Goal: Information Seeking & Learning: Compare options

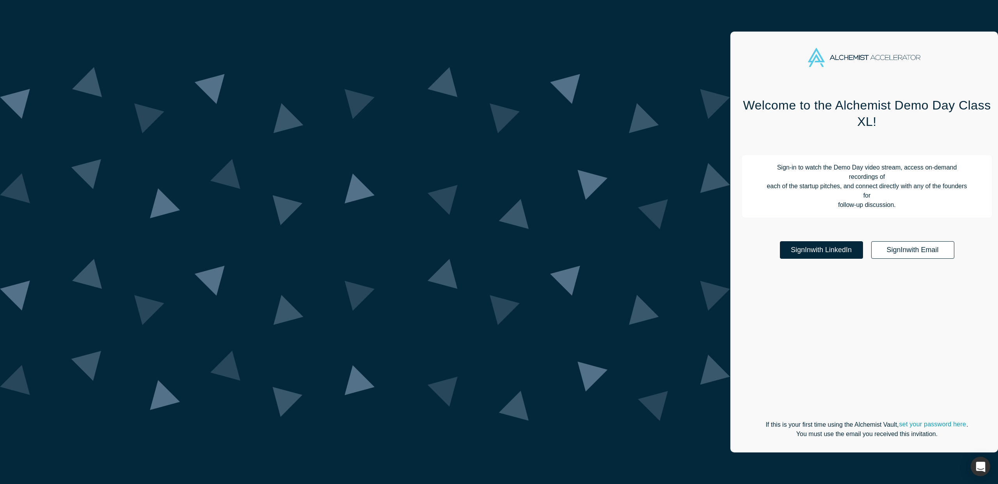
click at [871, 241] on link "Sign In with Email" at bounding box center [912, 250] width 83 height 18
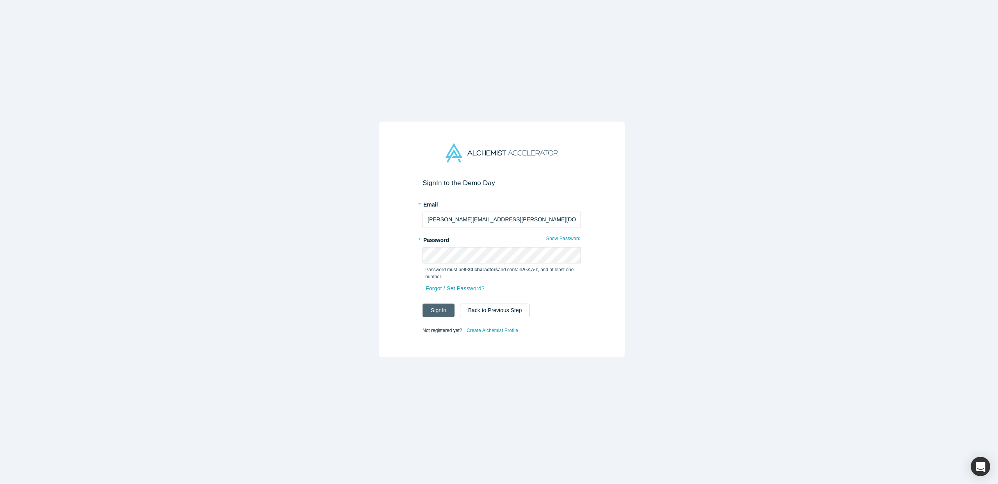
click at [441, 309] on button "Sign In" at bounding box center [438, 311] width 32 height 14
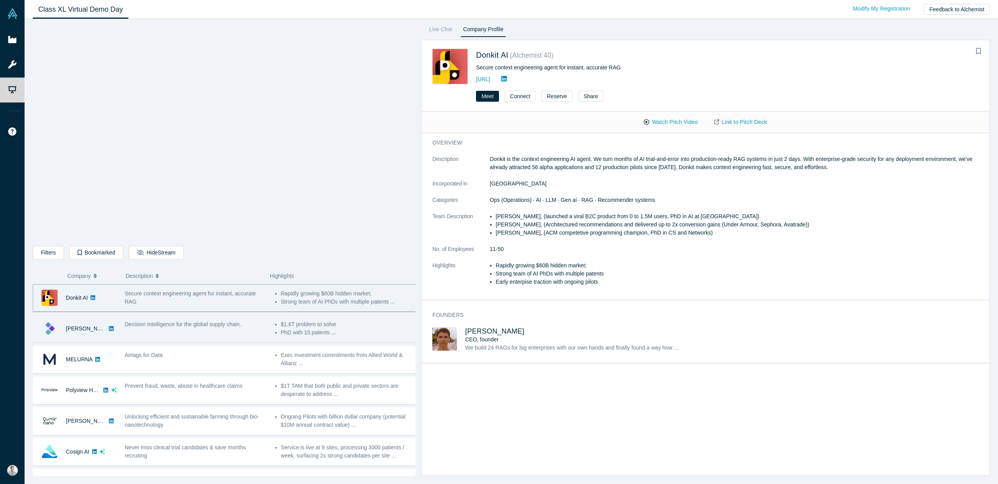
click at [197, 338] on div "Decision Intelligence for the global supply chain." at bounding box center [196, 329] width 150 height 25
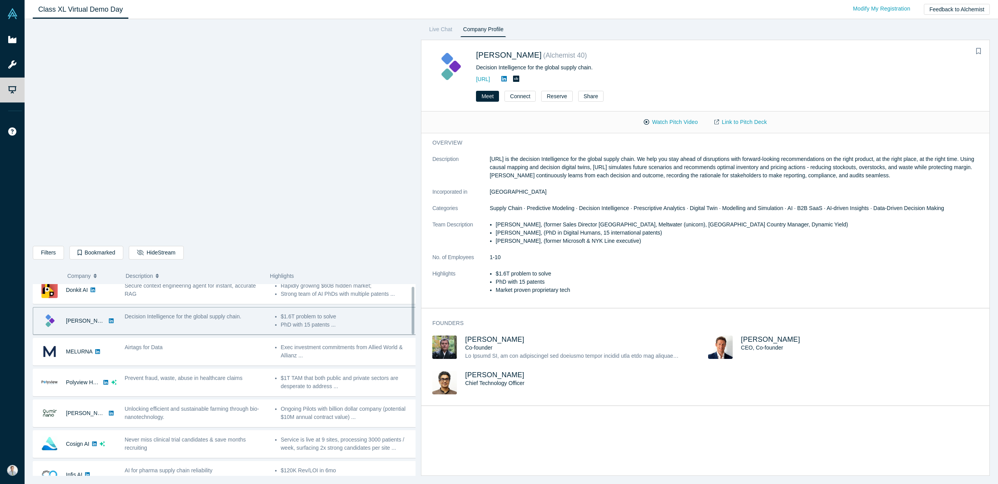
scroll to position [16, 0]
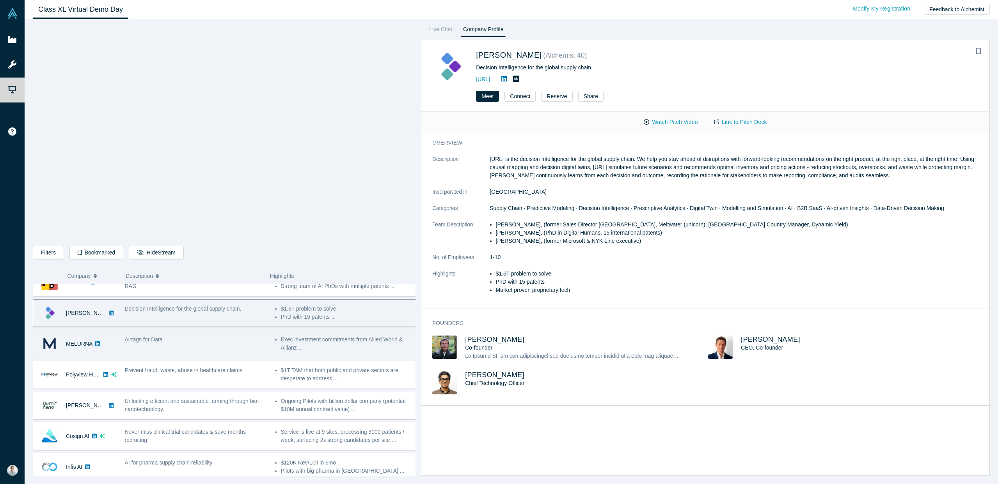
click at [218, 352] on div "Airtags for Data" at bounding box center [196, 344] width 150 height 25
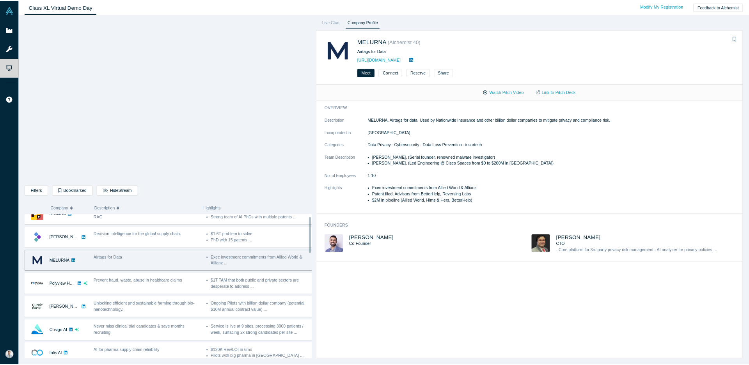
scroll to position [0, 0]
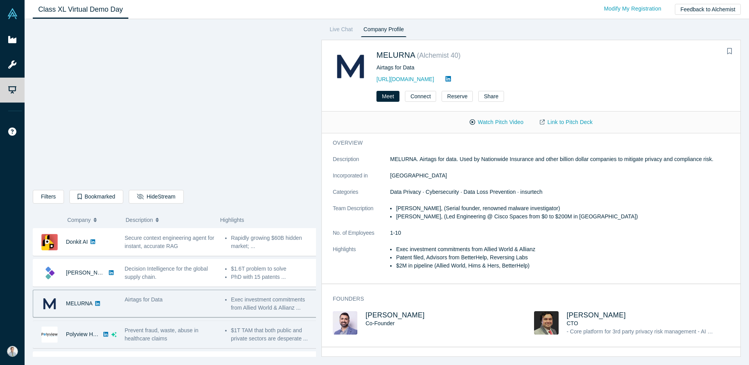
click at [195, 336] on div "Prevent fraud, waste, abuse in healthcare claims" at bounding box center [171, 334] width 92 height 16
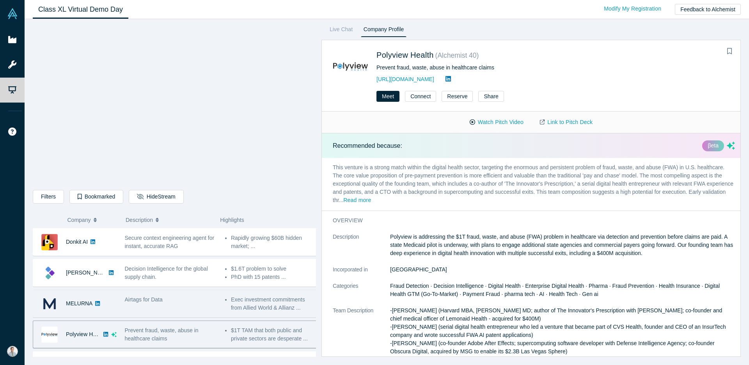
click at [190, 304] on div "Airtags for Data" at bounding box center [171, 303] width 100 height 25
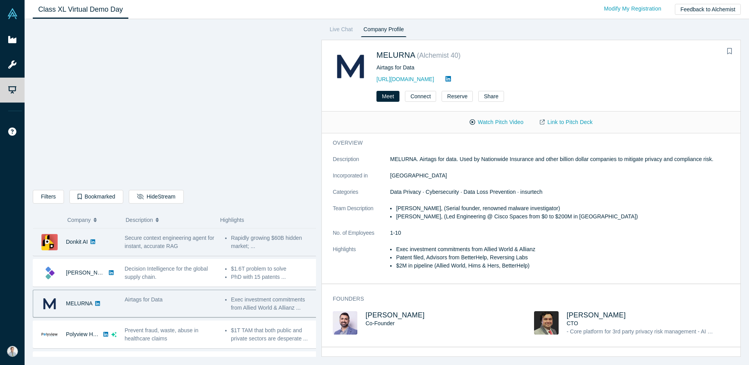
click at [214, 250] on div "Secure context engineering agent for instant, accurate RAG" at bounding box center [171, 242] width 92 height 16
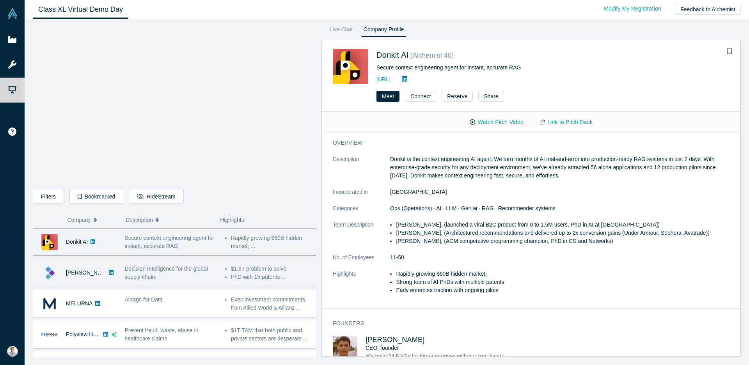
click at [217, 273] on div "Decision Intelligence for the global supply chain." at bounding box center [171, 273] width 100 height 25
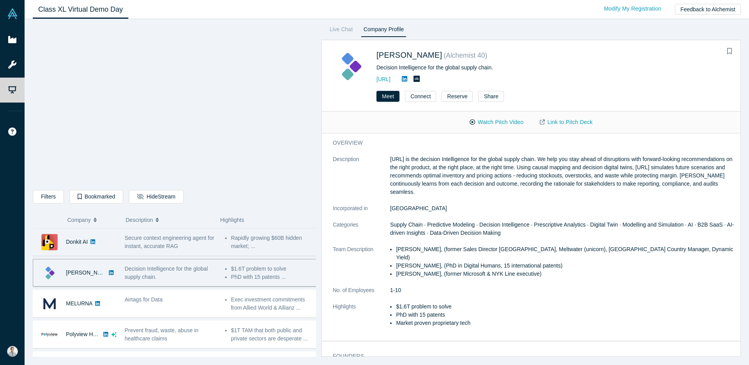
click at [190, 245] on div "Secure context engineering agent for instant, accurate RAG" at bounding box center [171, 242] width 92 height 16
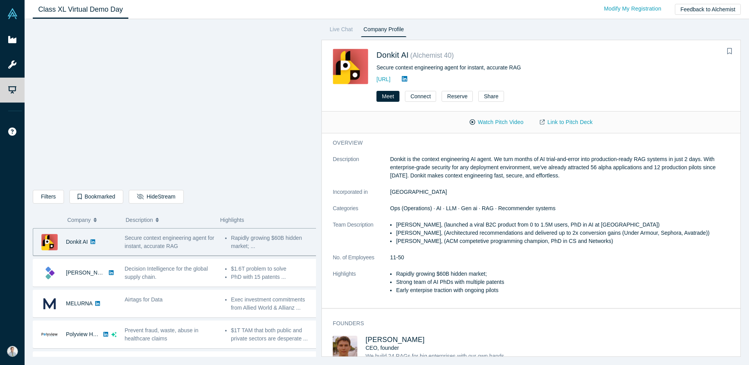
click at [446, 244] on li "[PERSON_NAME], (ACM competetive programming champion, PhD in CS and Networks)" at bounding box center [565, 241] width 339 height 8
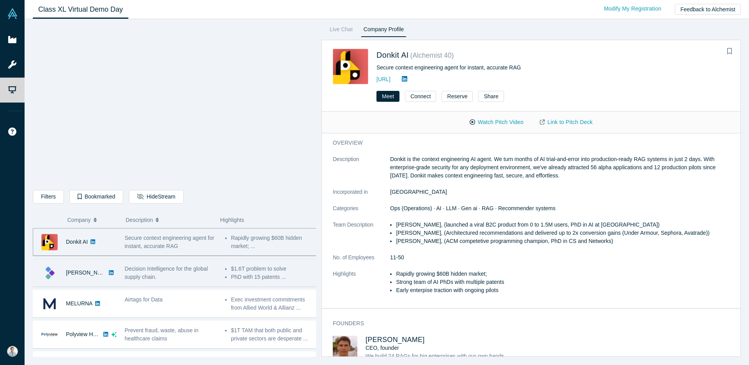
click at [188, 277] on div "Decision Intelligence for the global supply chain." at bounding box center [171, 273] width 92 height 16
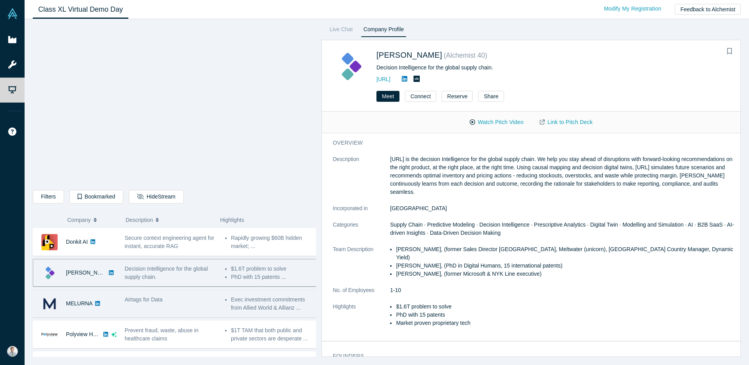
click at [166, 303] on div "Airtags for Data" at bounding box center [171, 300] width 92 height 8
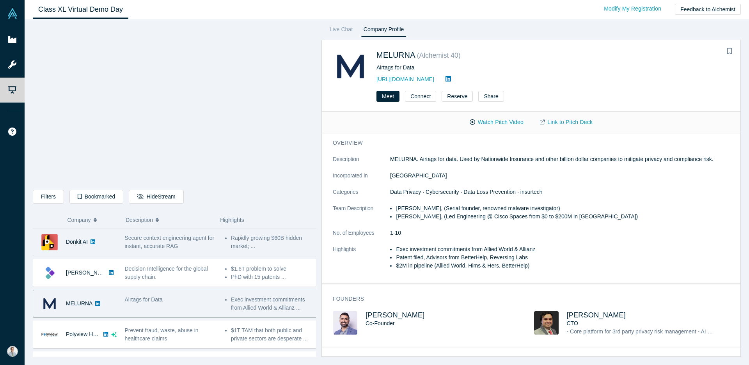
click at [170, 242] on div "Secure context engineering agent for instant, accurate RAG" at bounding box center [171, 242] width 92 height 16
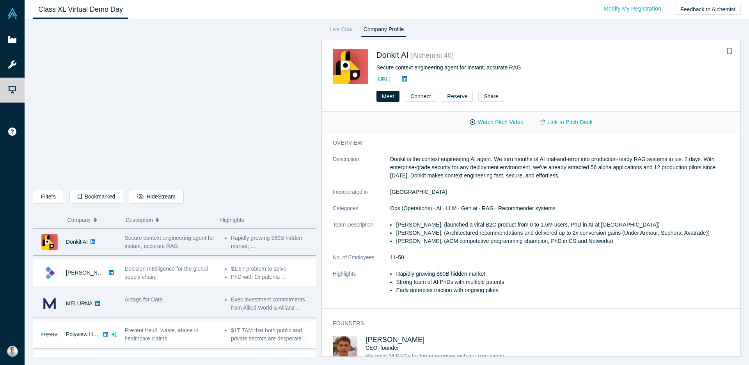
click at [163, 304] on div "Airtags for Data" at bounding box center [171, 303] width 100 height 25
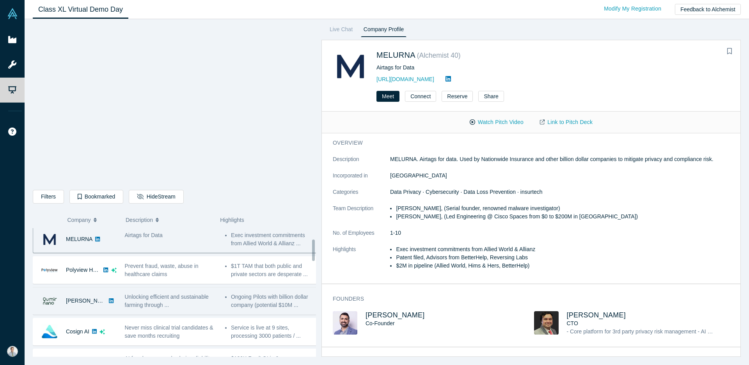
scroll to position [46, 0]
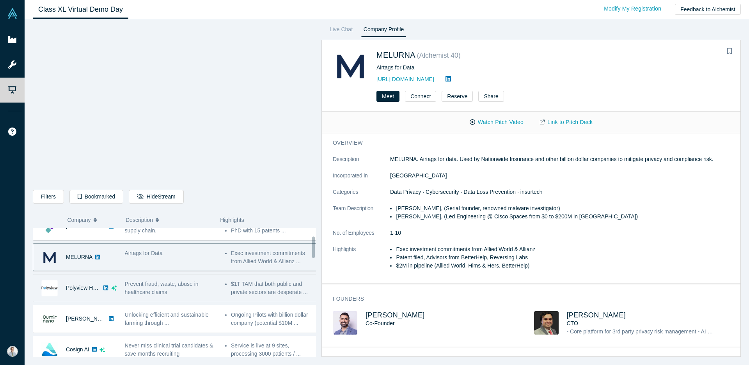
click at [176, 291] on div "Prevent fraud, waste, abuse in healthcare claims" at bounding box center [171, 288] width 92 height 16
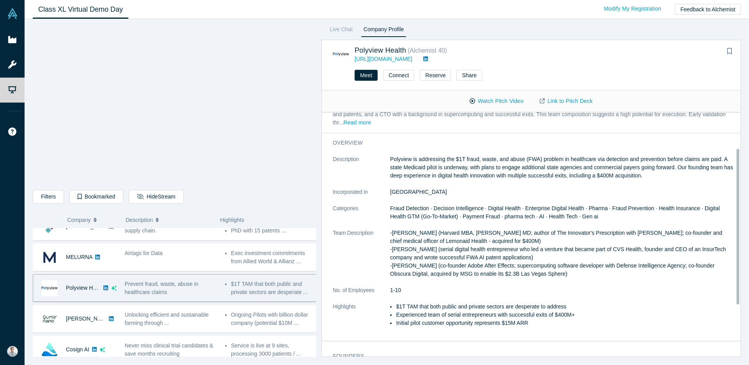
scroll to position [0, 0]
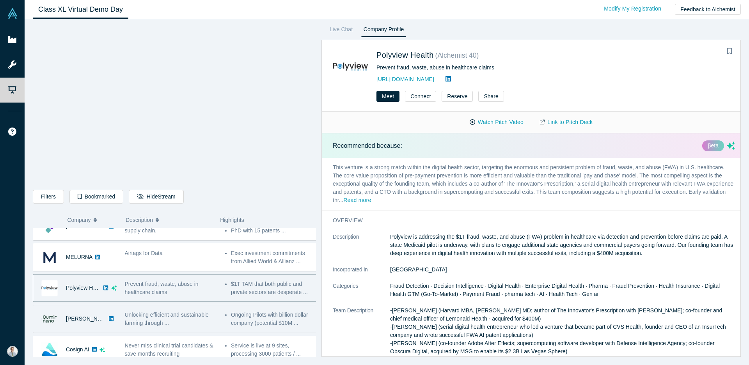
click at [169, 315] on span "Unlocking efficient and sustainable farming through ..." at bounding box center [167, 319] width 84 height 14
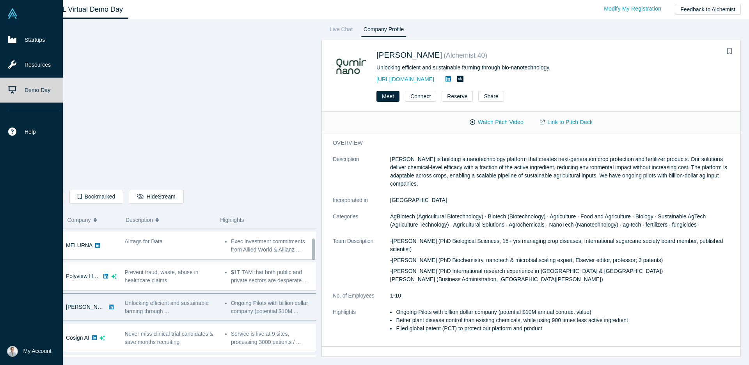
scroll to position [60, 0]
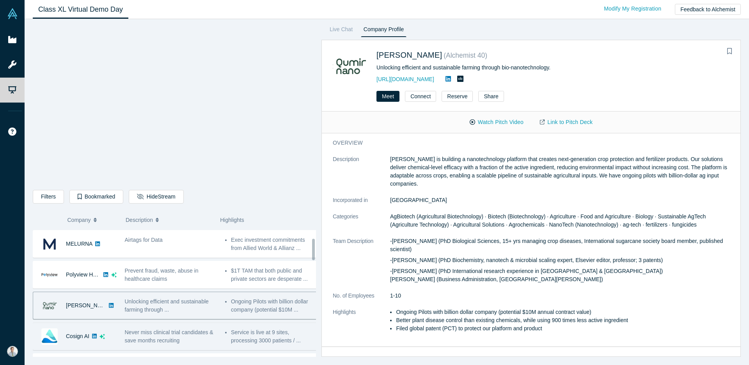
click at [188, 326] on div "Never miss clinical trial candidates & save months recruiting" at bounding box center [171, 336] width 100 height 25
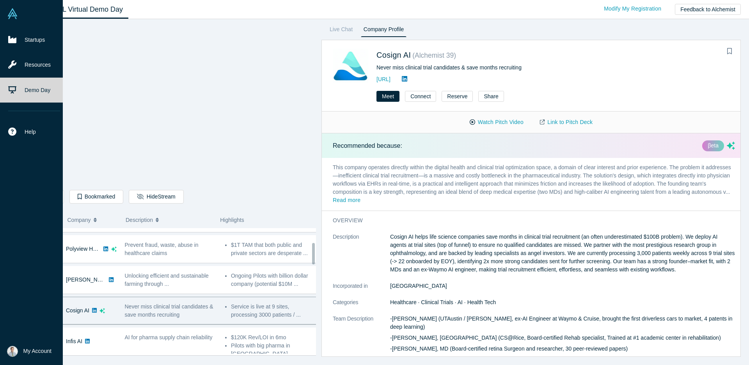
scroll to position [107, 0]
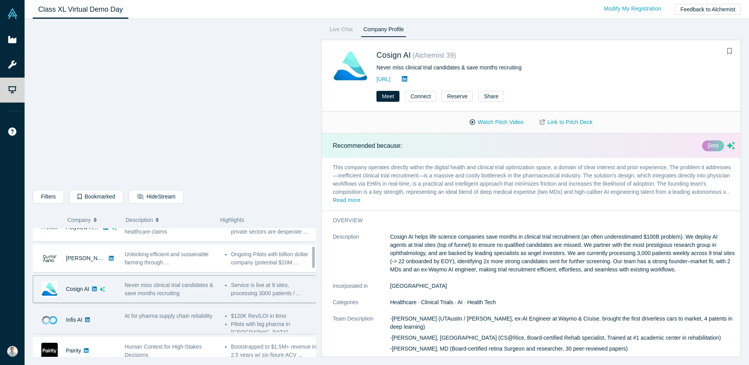
click at [179, 324] on div "AI for pharma supply chain reliability" at bounding box center [171, 320] width 100 height 25
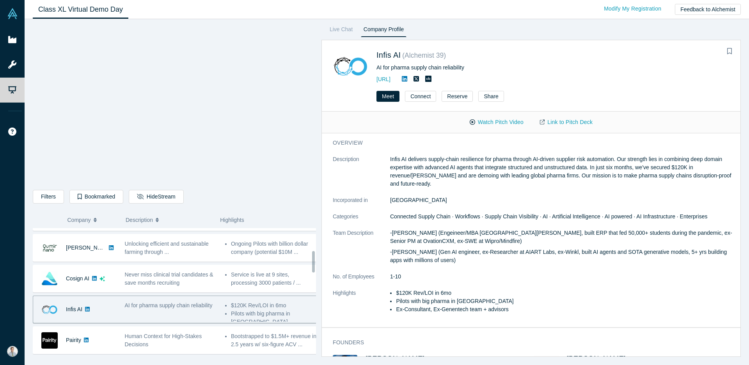
scroll to position [134, 0]
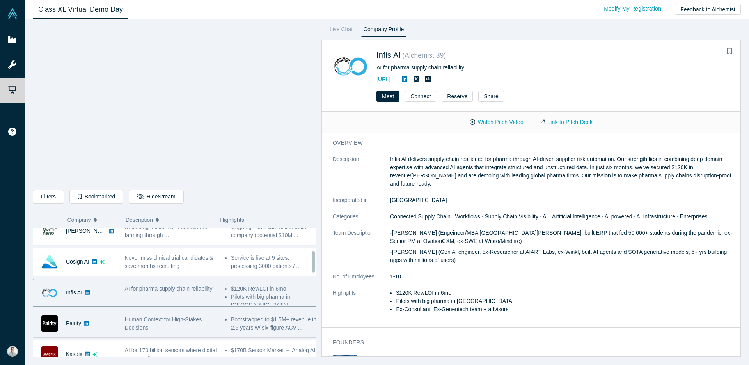
click at [196, 317] on span "Human Context for High-Stakes Decisions" at bounding box center [163, 323] width 77 height 14
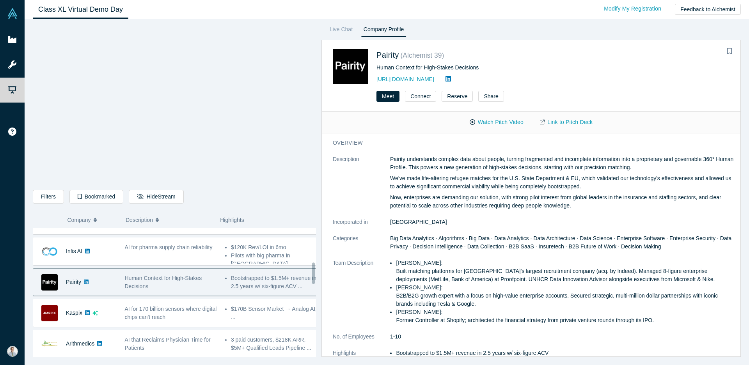
scroll to position [204, 0]
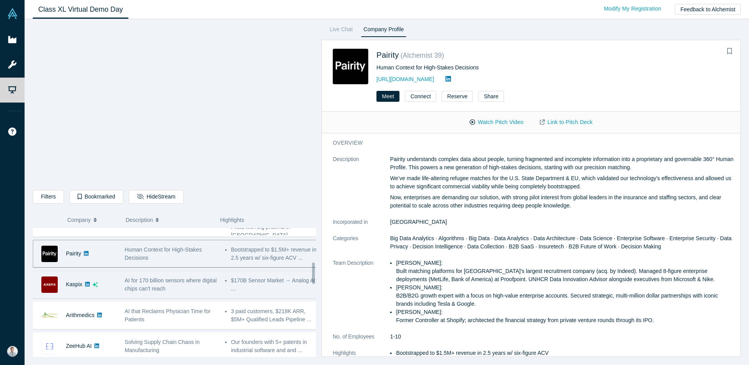
click at [137, 287] on span "AI for 170 billion sensors where digital chips can't reach" at bounding box center [171, 284] width 92 height 14
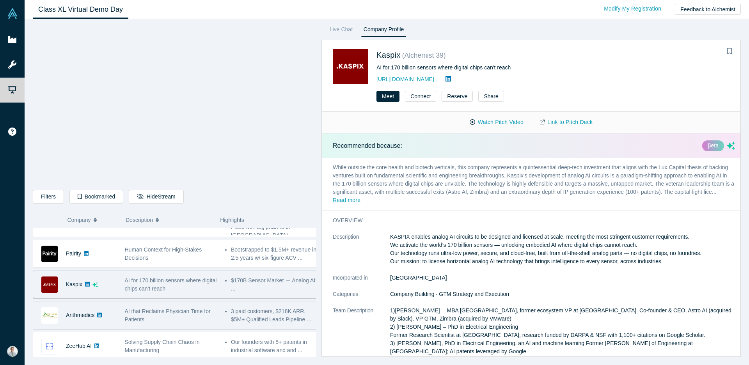
click at [131, 318] on span "AI that Reclaims Physician Time for Patients" at bounding box center [168, 315] width 86 height 14
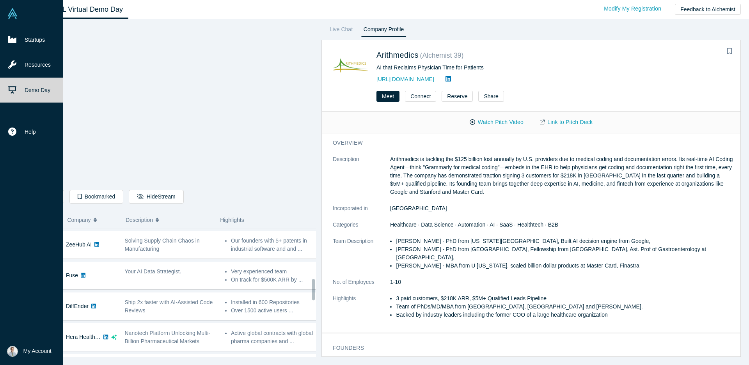
scroll to position [293, 0]
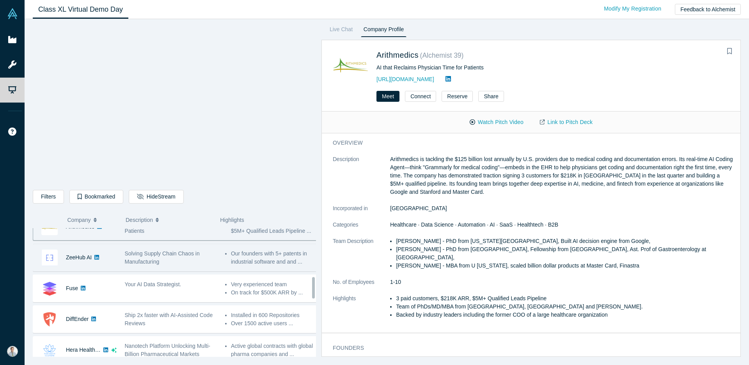
click at [170, 258] on div "Solving Supply Chain Chaos in Manufacturing" at bounding box center [171, 258] width 92 height 16
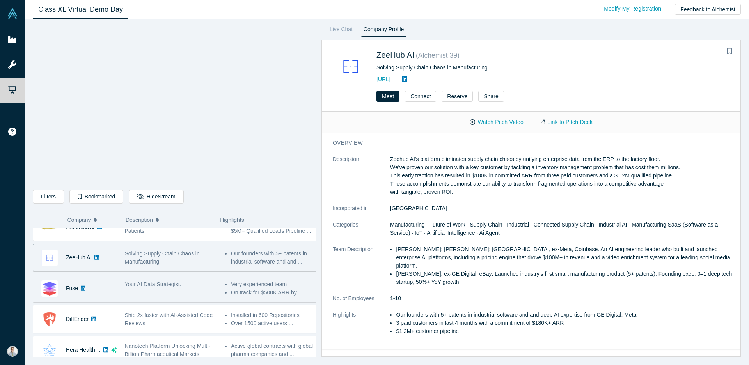
click at [161, 286] on span "Your AI Data Strategist." at bounding box center [153, 284] width 57 height 6
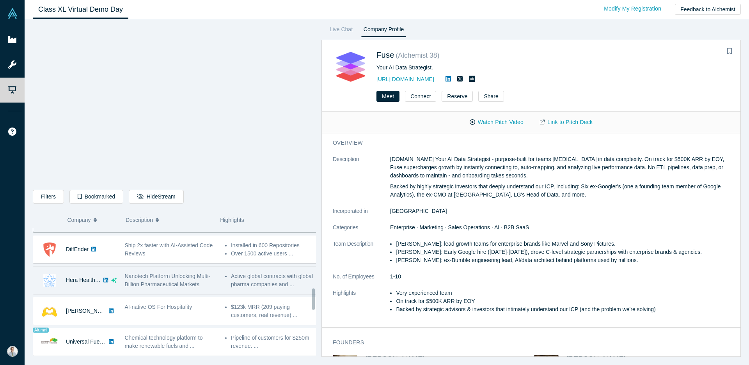
scroll to position [361, 0]
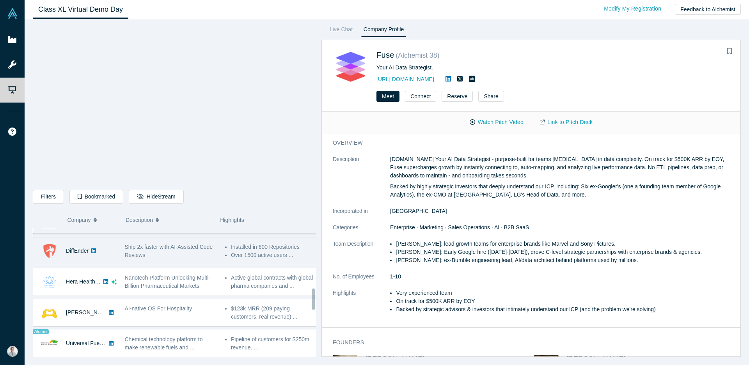
click at [159, 254] on span "Ship 2x faster with AI-Assisted Code Reviews" at bounding box center [169, 251] width 88 height 14
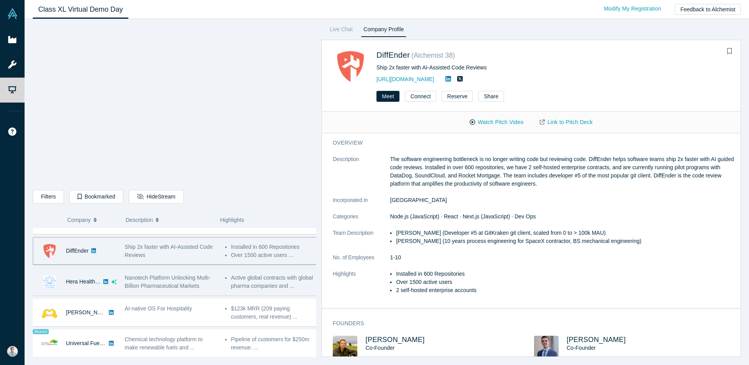
click at [164, 282] on span "Nanotech Platform Unlocking Multi-Billion Pharmaceutical Markets" at bounding box center [167, 282] width 85 height 14
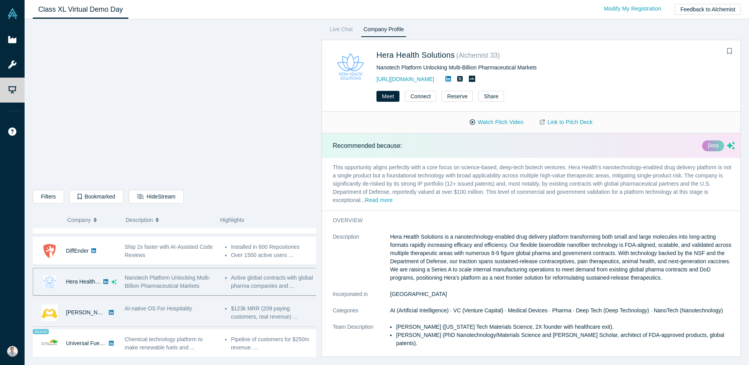
click at [160, 313] on div "AI-native OS For Hospitality" at bounding box center [171, 312] width 100 height 25
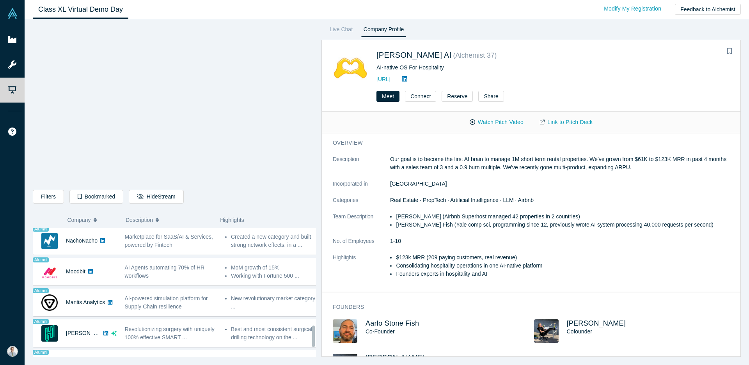
scroll to position [642, 0]
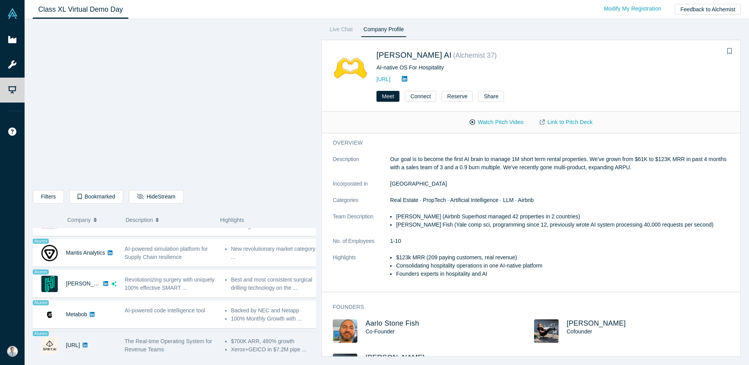
click at [155, 338] on span "The Real-time Operating System for Revenue Teams" at bounding box center [168, 345] width 87 height 14
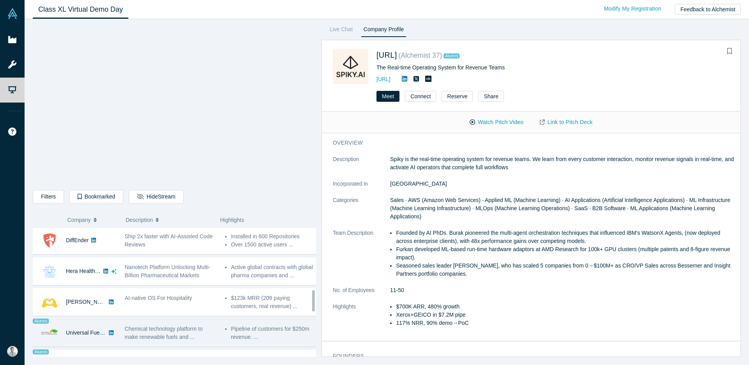
scroll to position [378, 0]
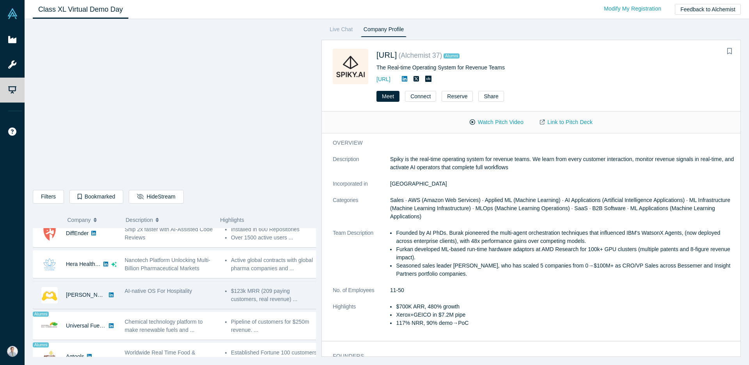
click at [150, 291] on span "AI-native OS For Hospitality" at bounding box center [158, 291] width 67 height 6
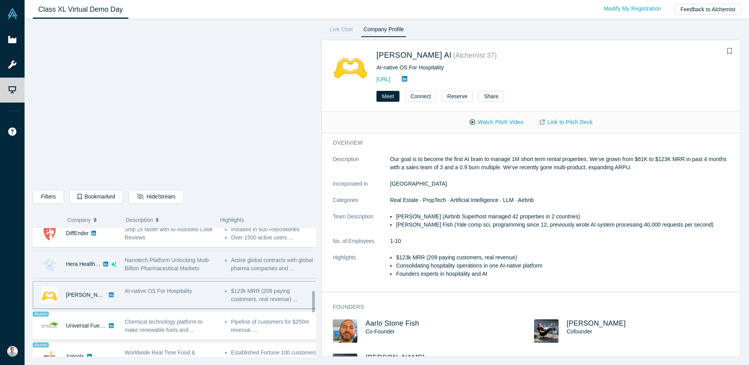
scroll to position [0, 0]
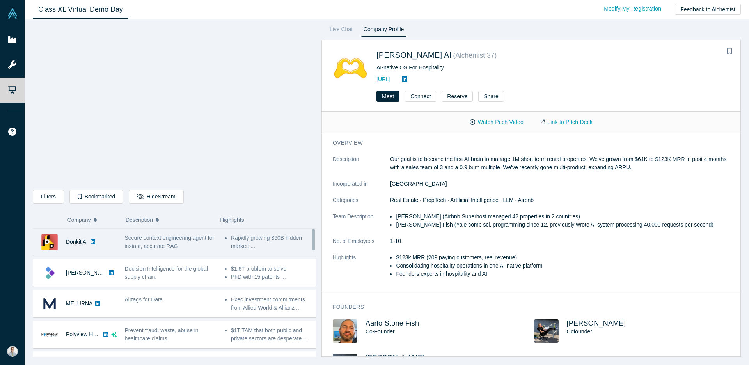
click at [179, 246] on span "Secure context engineering agent for instant, accurate RAG" at bounding box center [170, 242] width 90 height 14
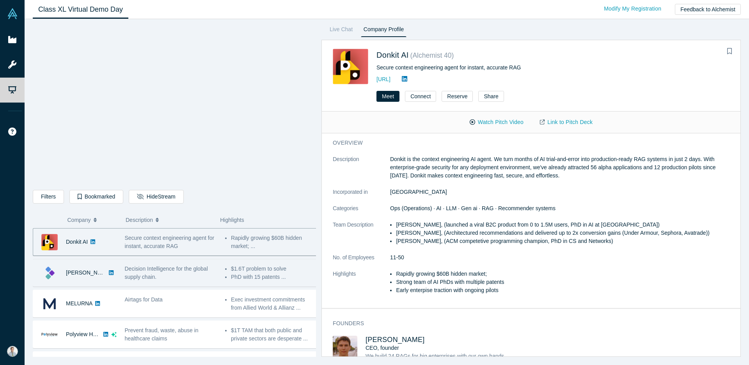
click at [173, 273] on div "Decision Intelligence for the global supply chain." at bounding box center [171, 273] width 92 height 16
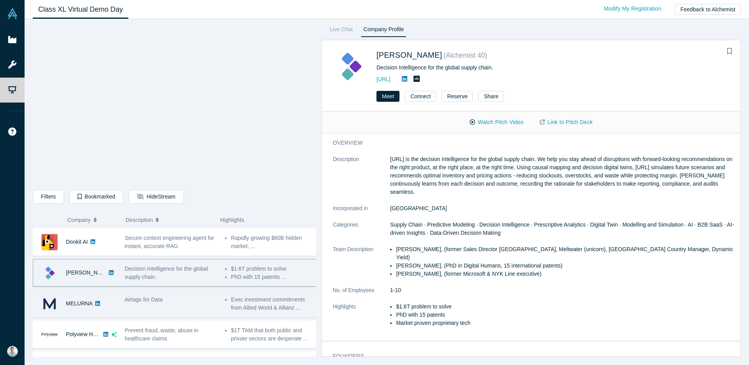
click at [172, 298] on div "Airtags for Data" at bounding box center [171, 300] width 92 height 8
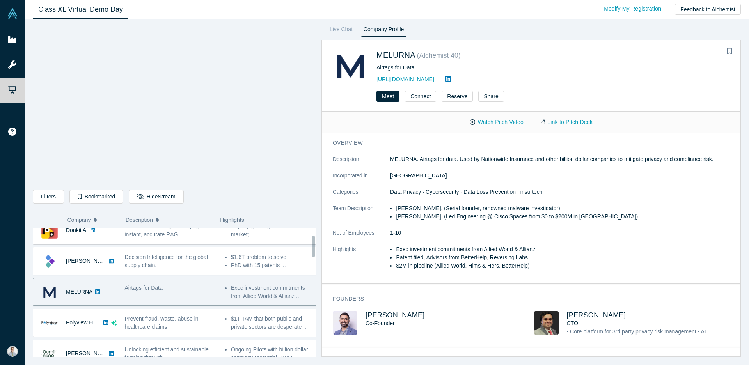
scroll to position [41, 0]
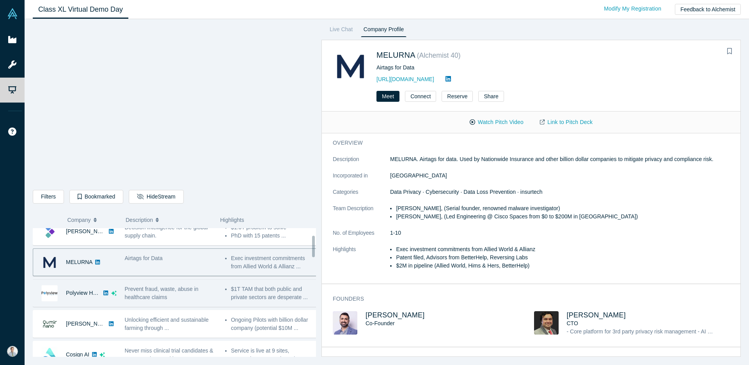
click at [170, 286] on span "Prevent fraud, waste, abuse in healthcare claims" at bounding box center [162, 293] width 74 height 14
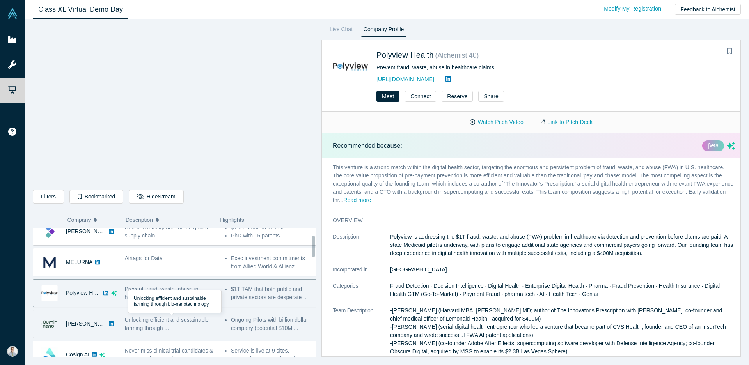
click at [175, 319] on span "Unlocking efficient and sustainable farming through ..." at bounding box center [167, 324] width 84 height 14
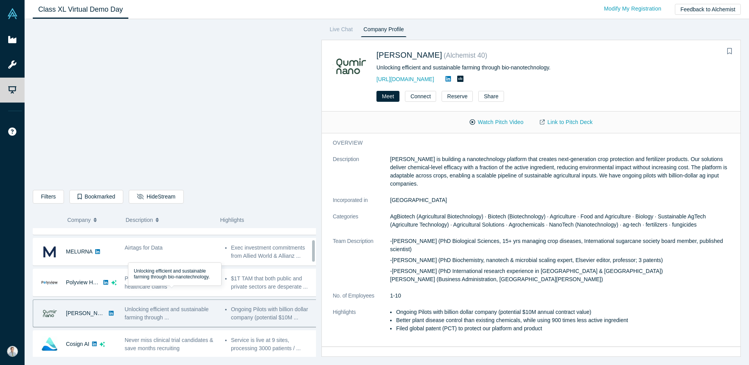
scroll to position [69, 0]
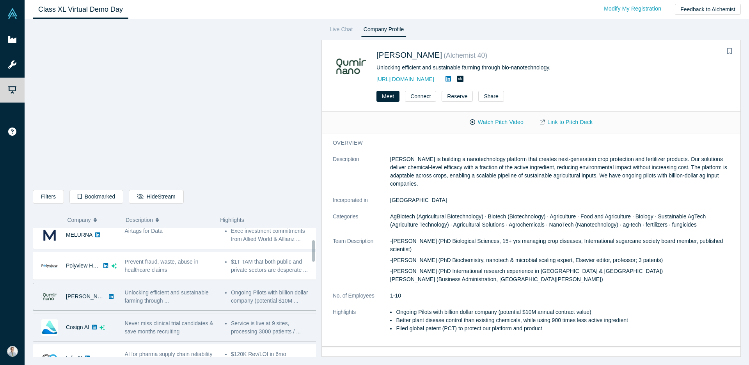
click at [175, 317] on div "Never miss clinical trial candidates & save months recruiting" at bounding box center [171, 327] width 100 height 25
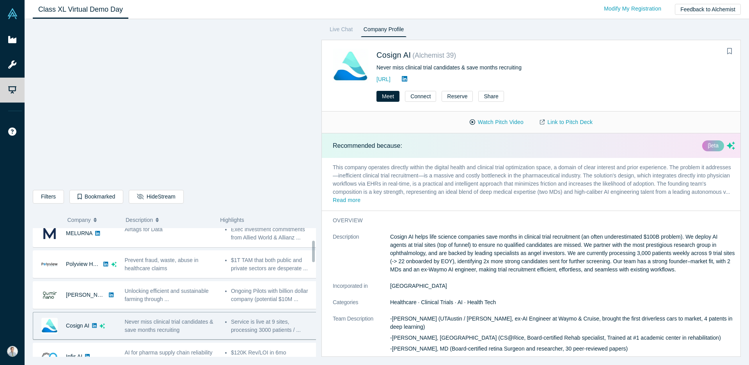
scroll to position [112, 0]
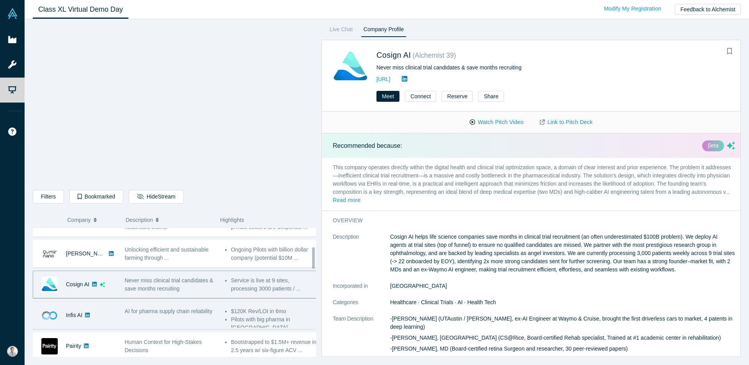
click at [171, 314] on span "AI for pharma supply chain reliability" at bounding box center [169, 311] width 88 height 6
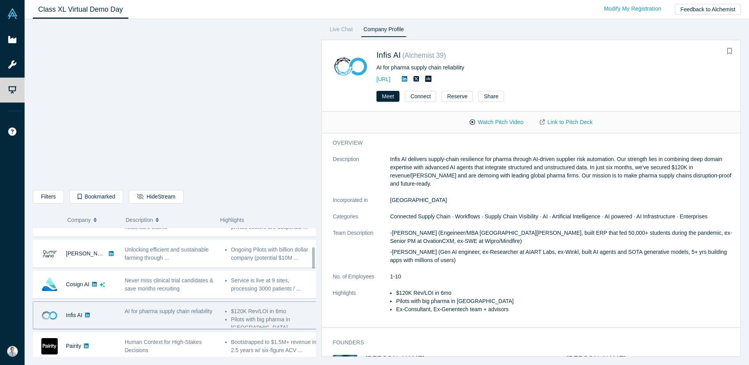
scroll to position [0, 0]
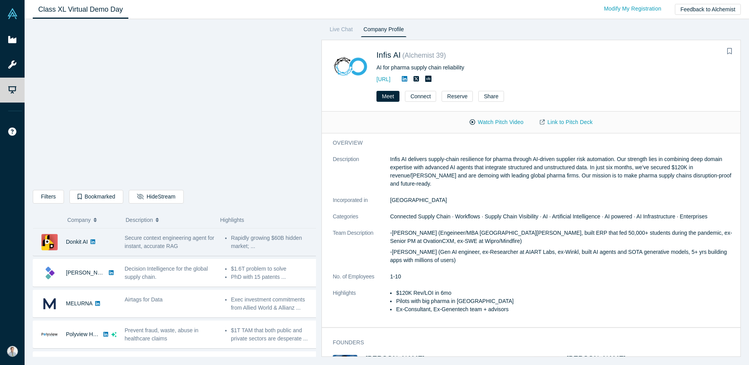
click at [184, 241] on span "Secure context engineering agent for instant, accurate RAG" at bounding box center [170, 242] width 90 height 14
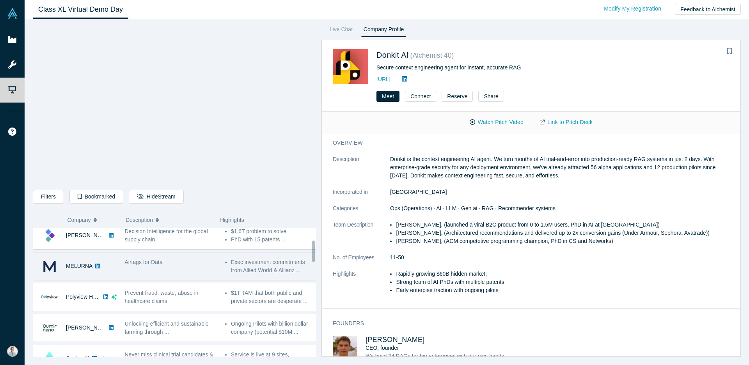
scroll to position [70, 0]
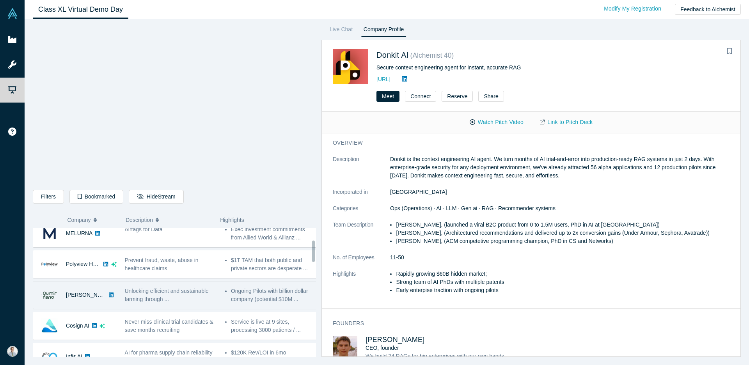
click at [147, 292] on span "Unlocking efficient and sustainable farming through ..." at bounding box center [167, 295] width 84 height 14
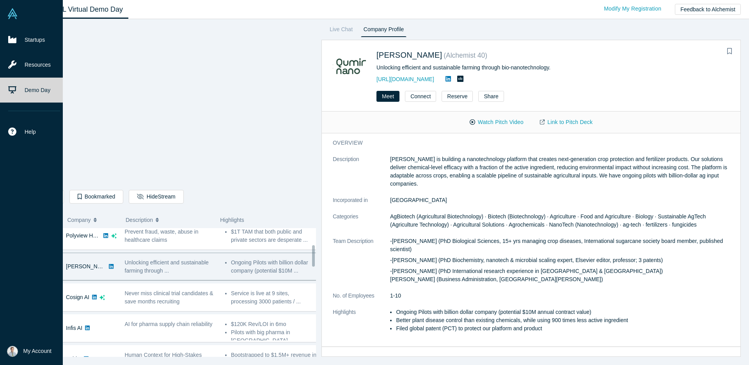
scroll to position [107, 0]
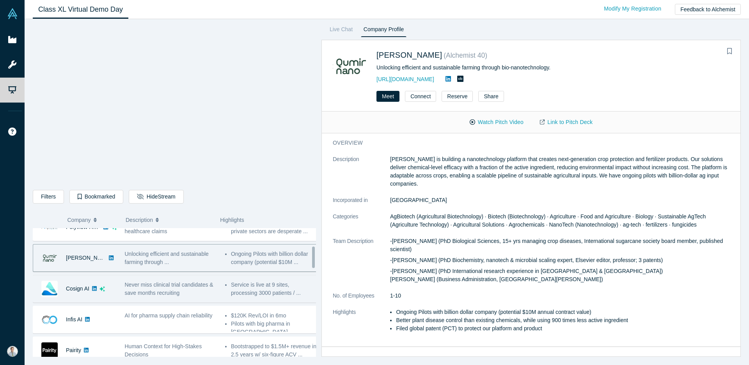
click at [193, 291] on div "Never miss clinical trial candidates & save months recruiting" at bounding box center [171, 289] width 92 height 16
